Goal: Navigation & Orientation: Find specific page/section

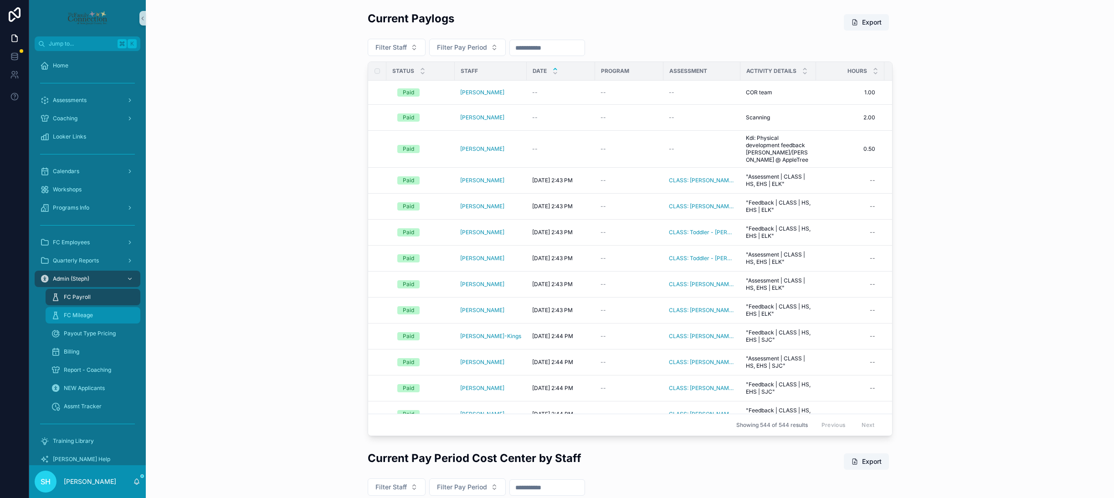
click at [88, 314] on span "FC Mileage" at bounding box center [78, 315] width 29 height 7
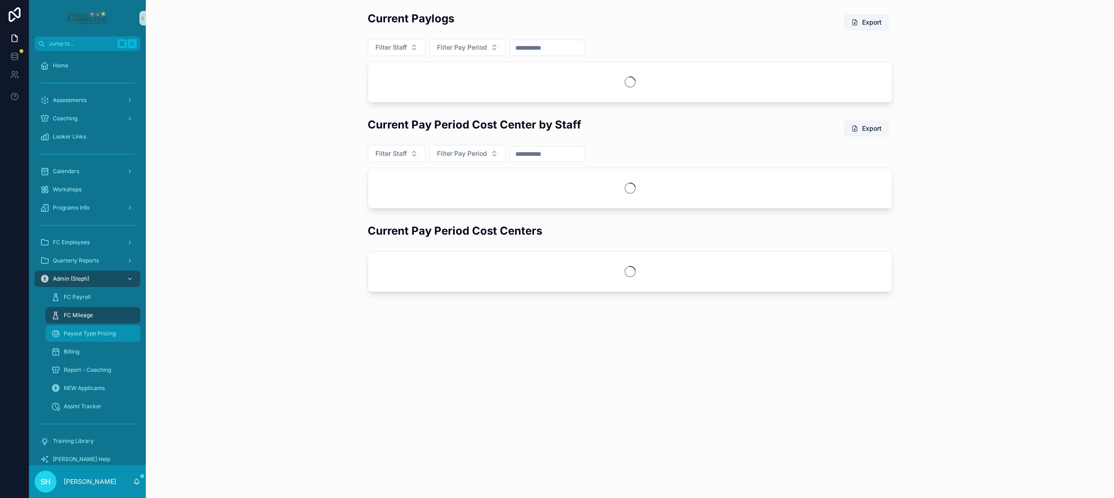
click at [90, 331] on span "Payout Type Pricing" at bounding box center [90, 333] width 52 height 7
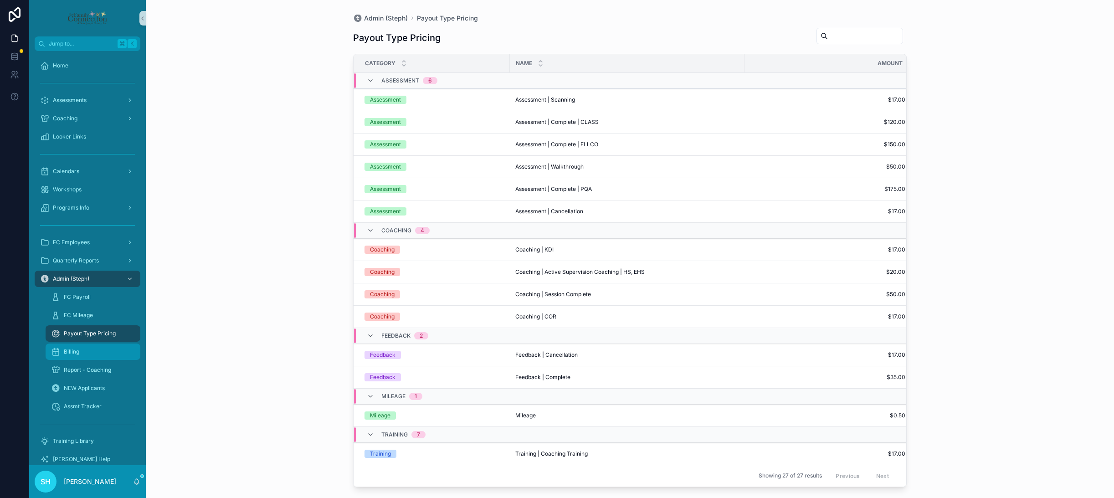
click at [78, 352] on span "Billing" at bounding box center [71, 351] width 15 height 7
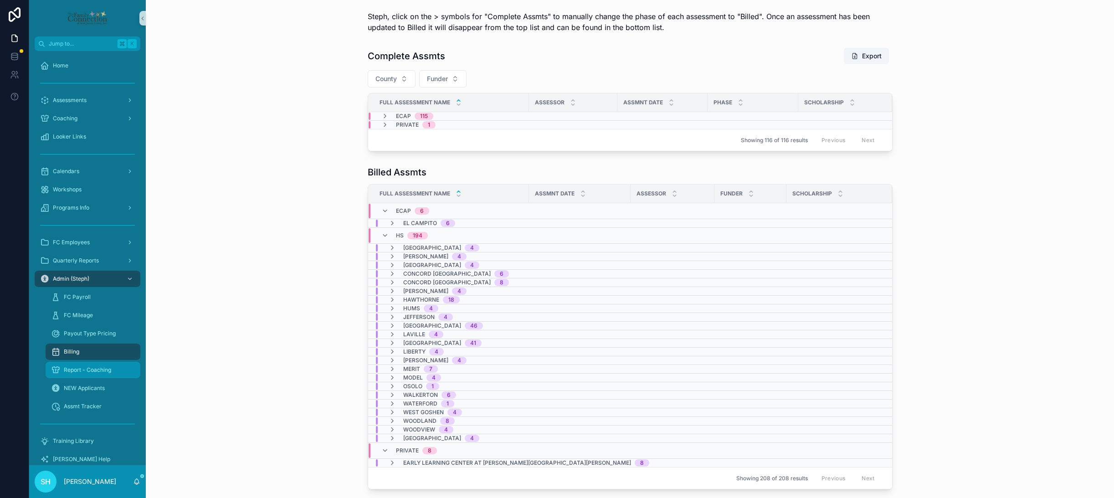
click at [84, 369] on span "Report - Coaching" at bounding box center [87, 369] width 47 height 7
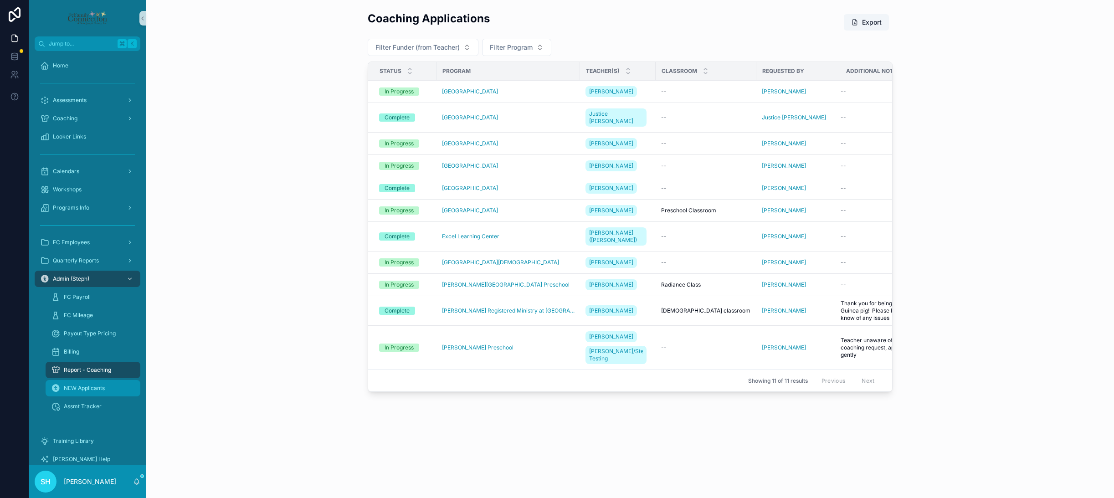
click at [82, 390] on span "NEW Applicants" at bounding box center [84, 388] width 41 height 7
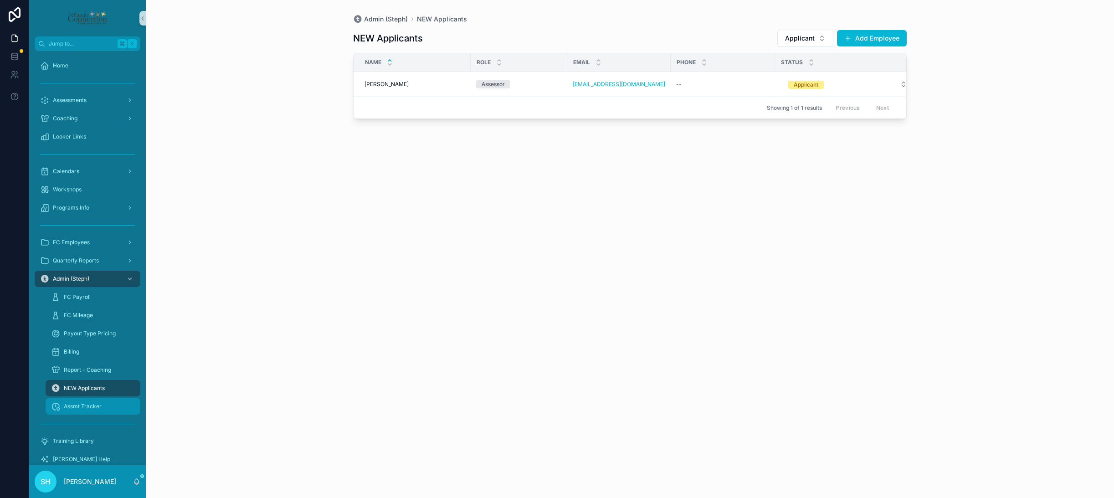
click at [81, 405] on span "Assmt Tracker" at bounding box center [83, 406] width 38 height 7
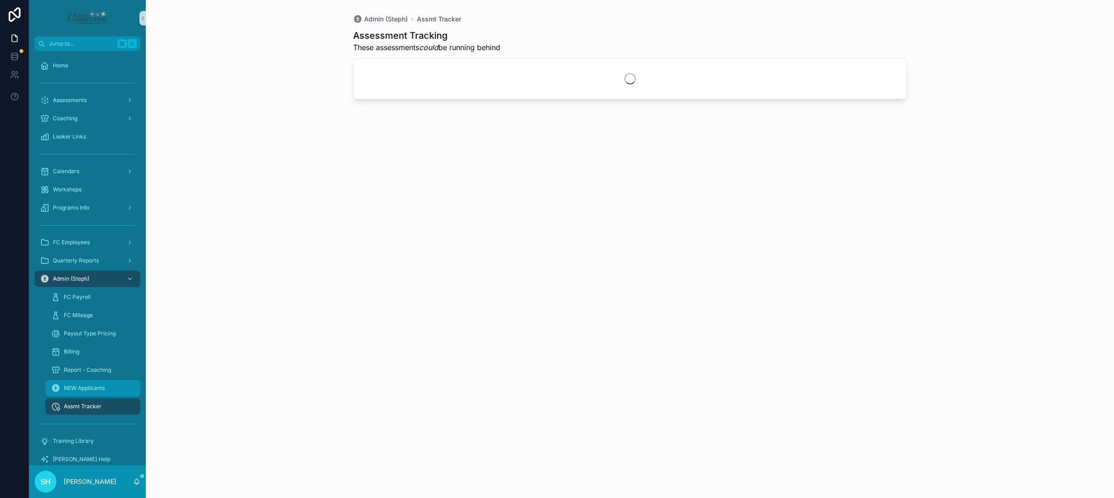
click at [78, 388] on span "NEW Applicants" at bounding box center [84, 388] width 41 height 7
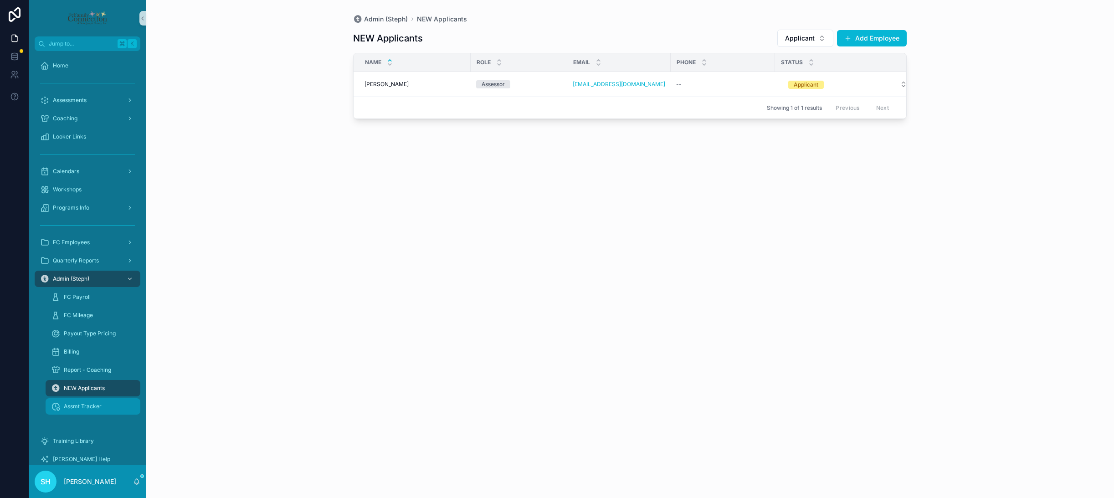
click at [78, 405] on span "Assmt Tracker" at bounding box center [83, 406] width 38 height 7
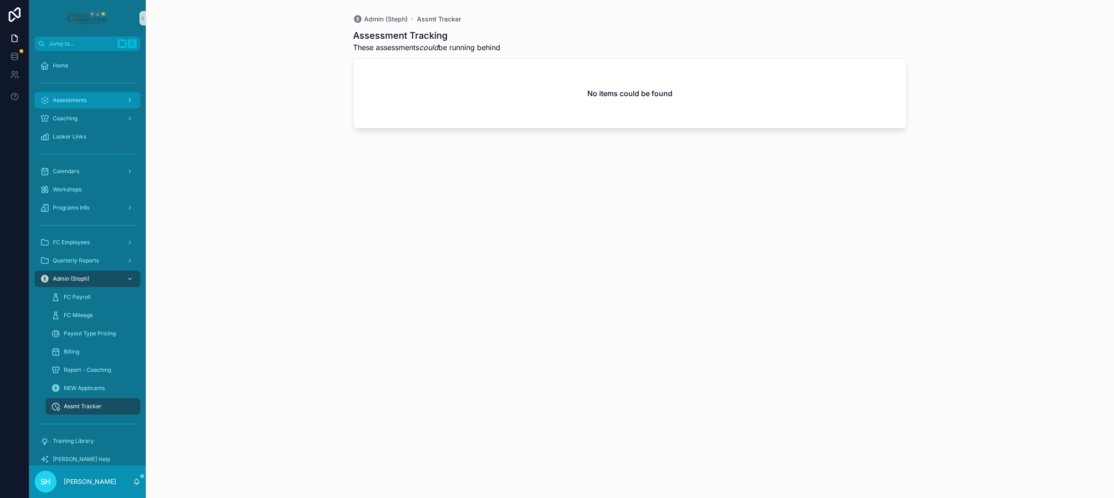
click at [75, 98] on span "Assessments" at bounding box center [70, 100] width 34 height 7
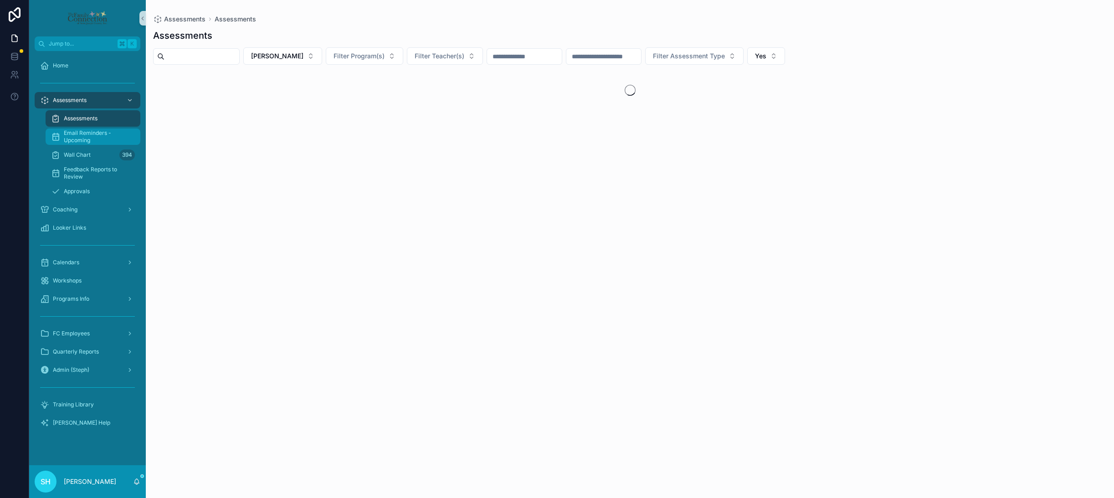
click at [84, 138] on span "Email Reminders - Upcoming" at bounding box center [97, 136] width 67 height 15
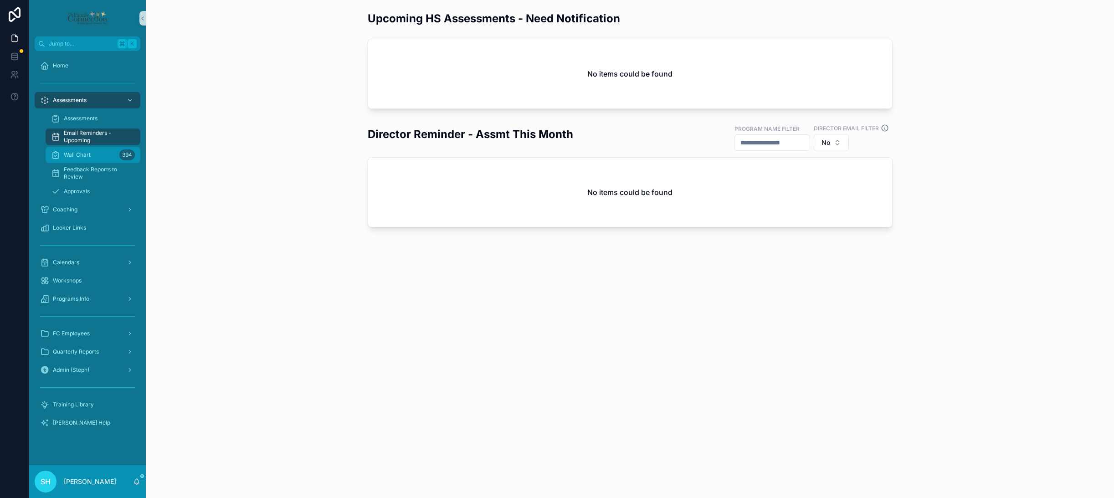
click at [79, 156] on span "Wall Chart" at bounding box center [77, 154] width 27 height 7
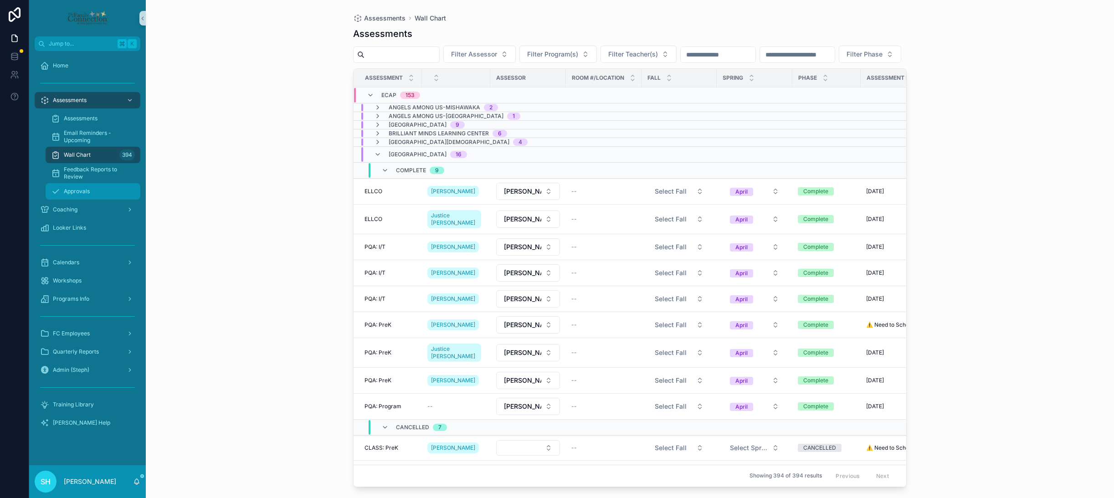
click at [78, 189] on span "Approvals" at bounding box center [77, 191] width 26 height 7
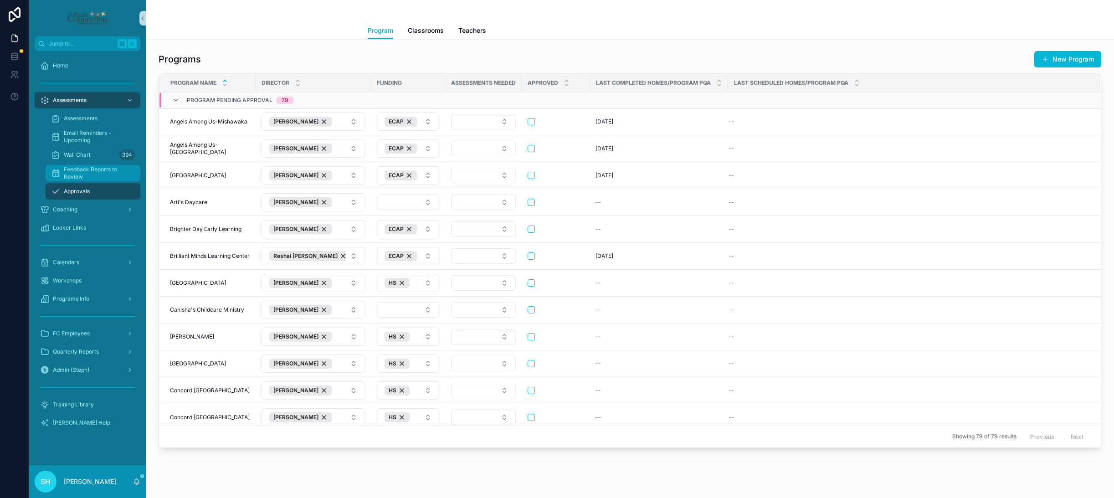
click at [78, 171] on span "Feedback Reports to Review" at bounding box center [97, 173] width 67 height 15
